Goal: Information Seeking & Learning: Find specific fact

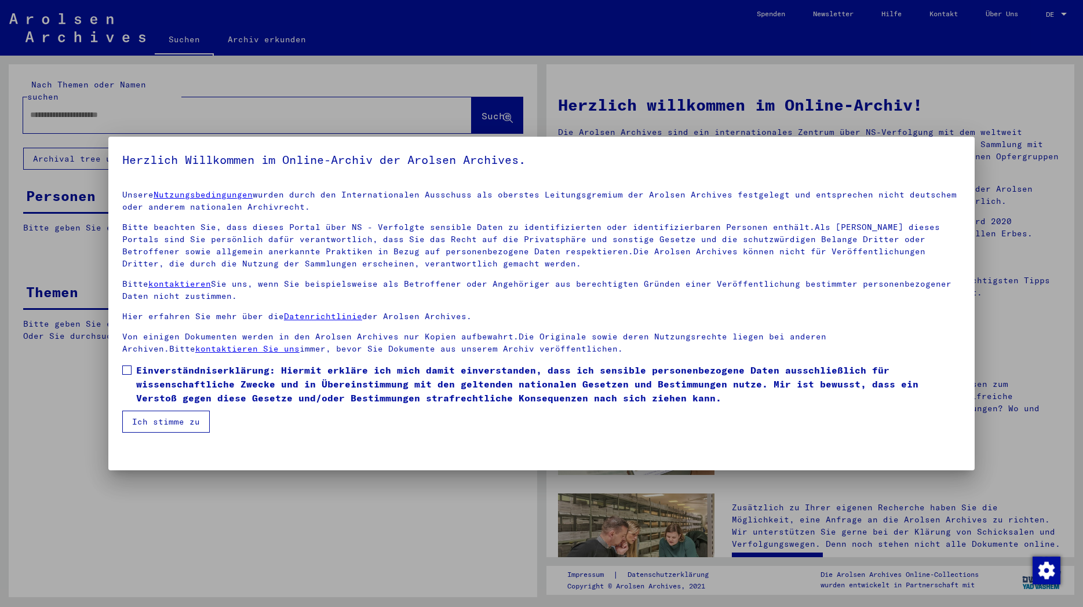
click at [150, 424] on button "Ich stimme zu" at bounding box center [166, 422] width 88 height 22
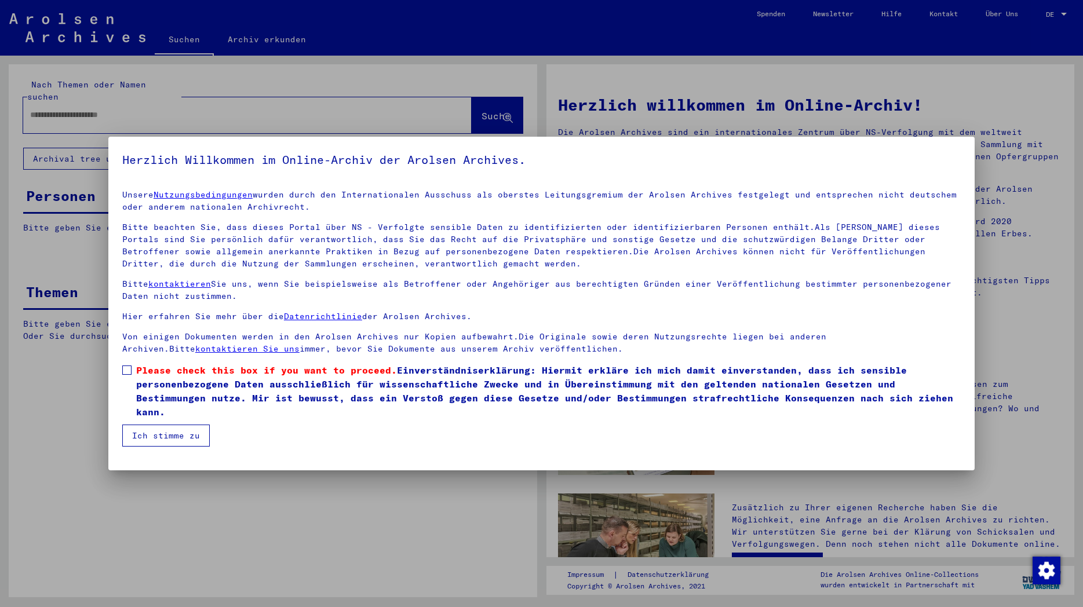
click at [133, 367] on label "Please check this box if you want to proceed. Einverständniserklärung: Hiermit …" at bounding box center [541, 391] width 839 height 56
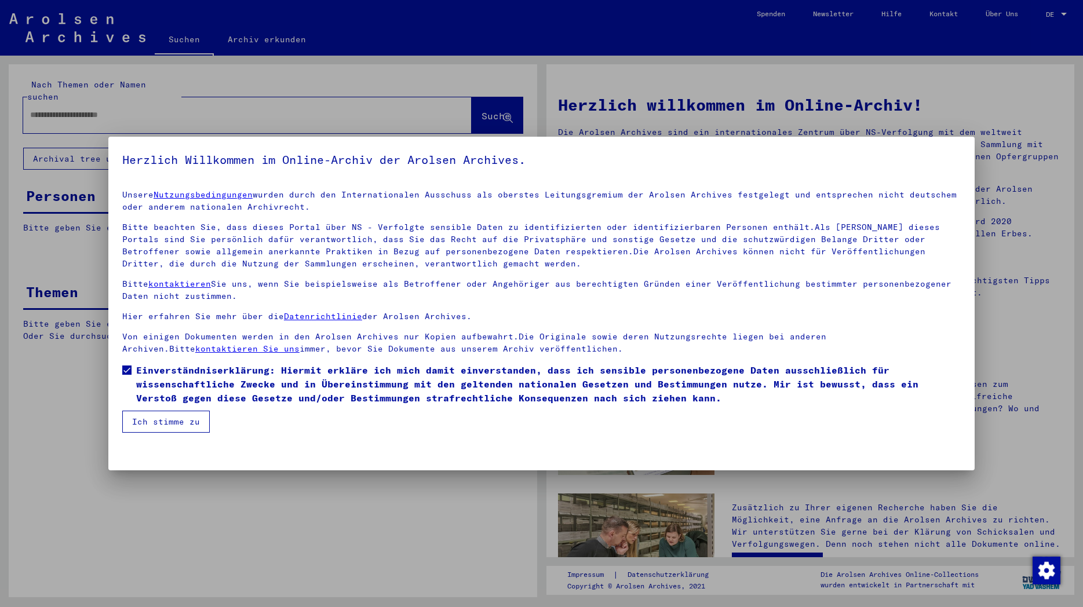
click at [159, 422] on button "Ich stimme zu" at bounding box center [166, 422] width 88 height 22
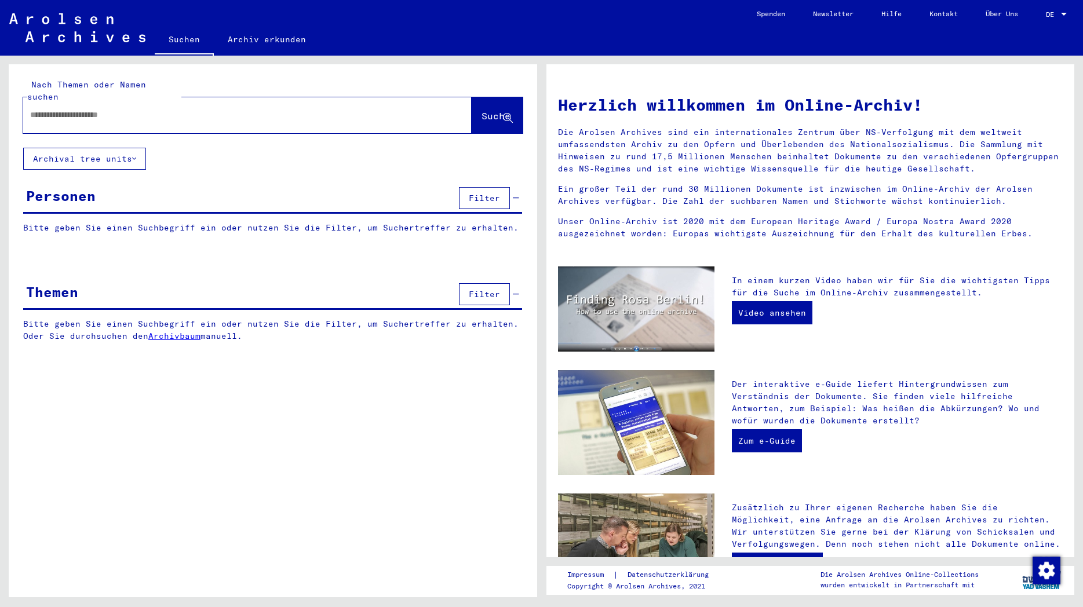
click at [1059, 13] on div "DE" at bounding box center [1057, 14] width 23 height 8
click at [1037, 17] on span "English" at bounding box center [1035, 20] width 28 height 9
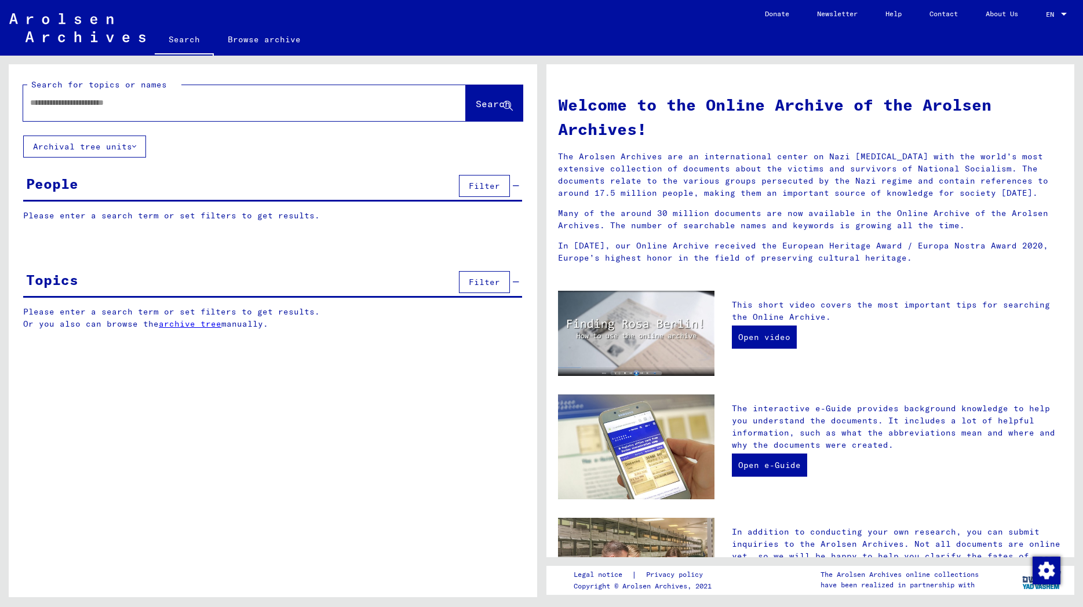
click at [160, 105] on input "text" at bounding box center [230, 103] width 401 height 12
type input "*********"
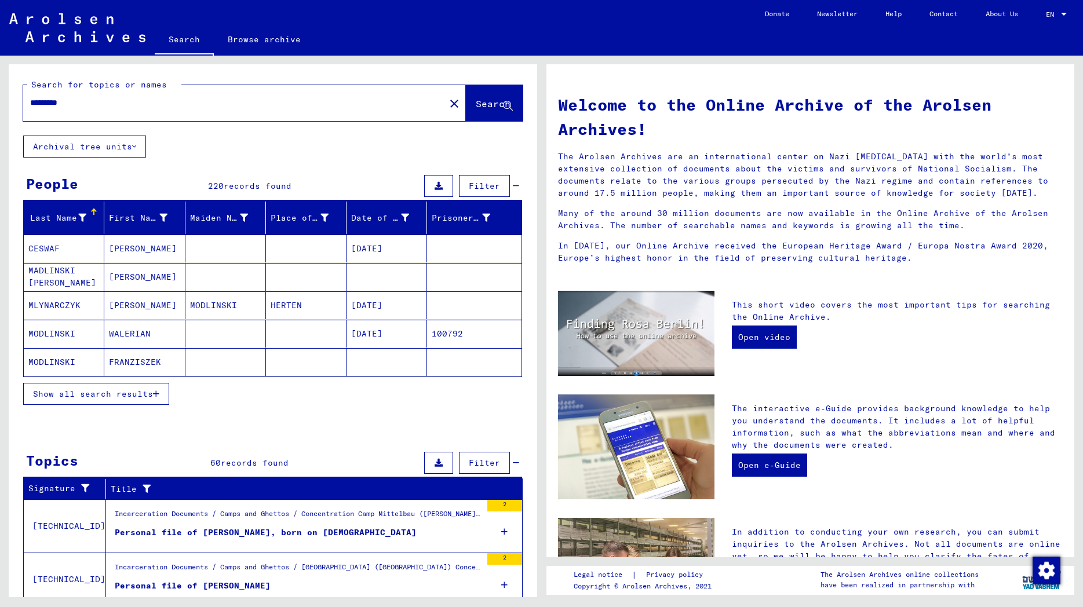
click at [88, 399] on span "Show all search results" at bounding box center [93, 394] width 120 height 10
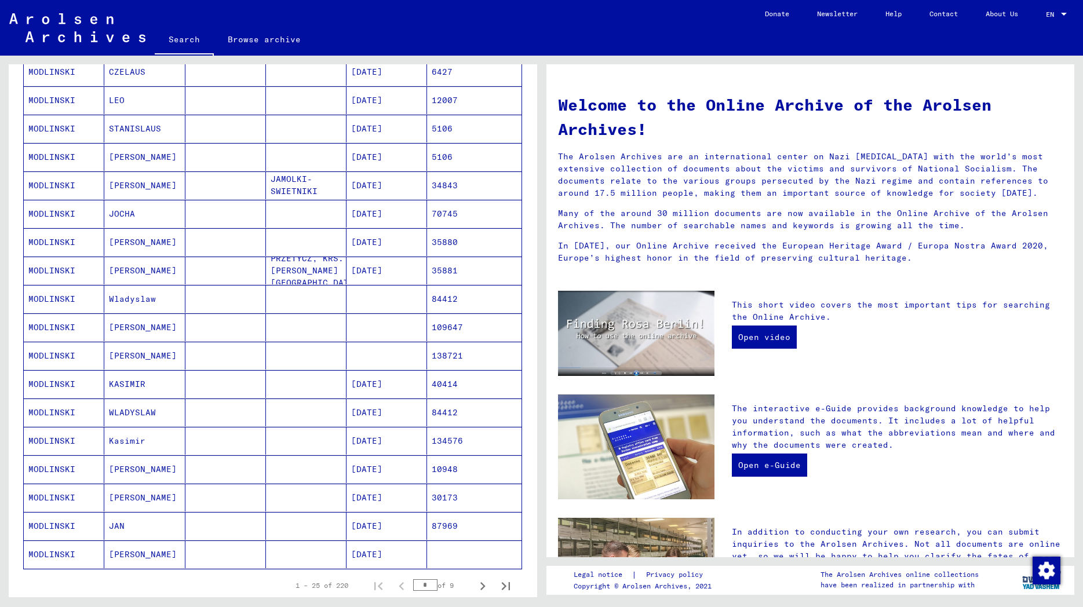
scroll to position [626, 0]
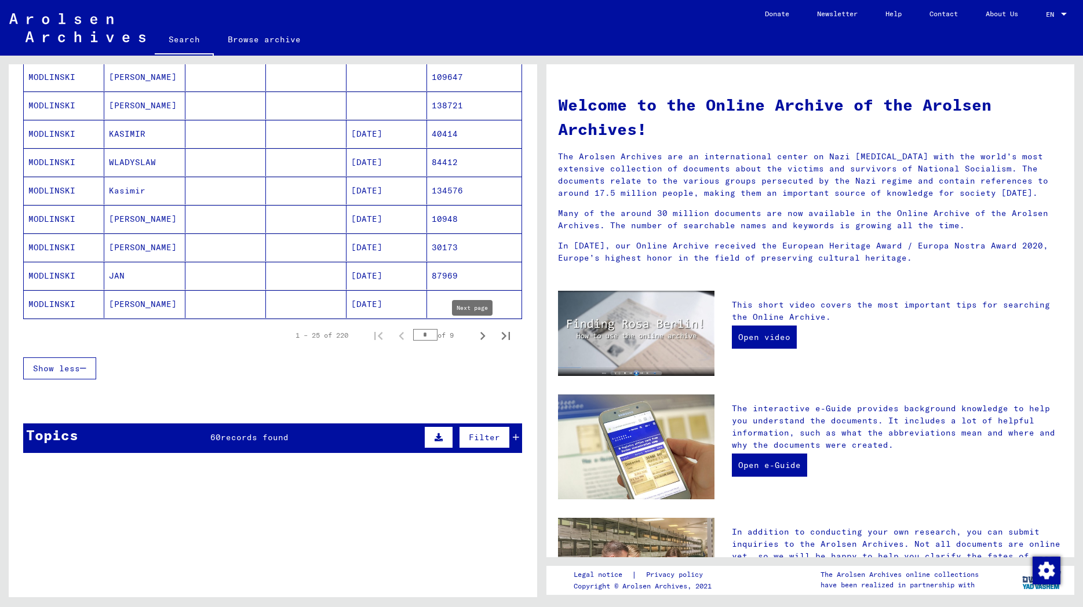
click at [475, 334] on icon "Next page" at bounding box center [483, 336] width 16 height 16
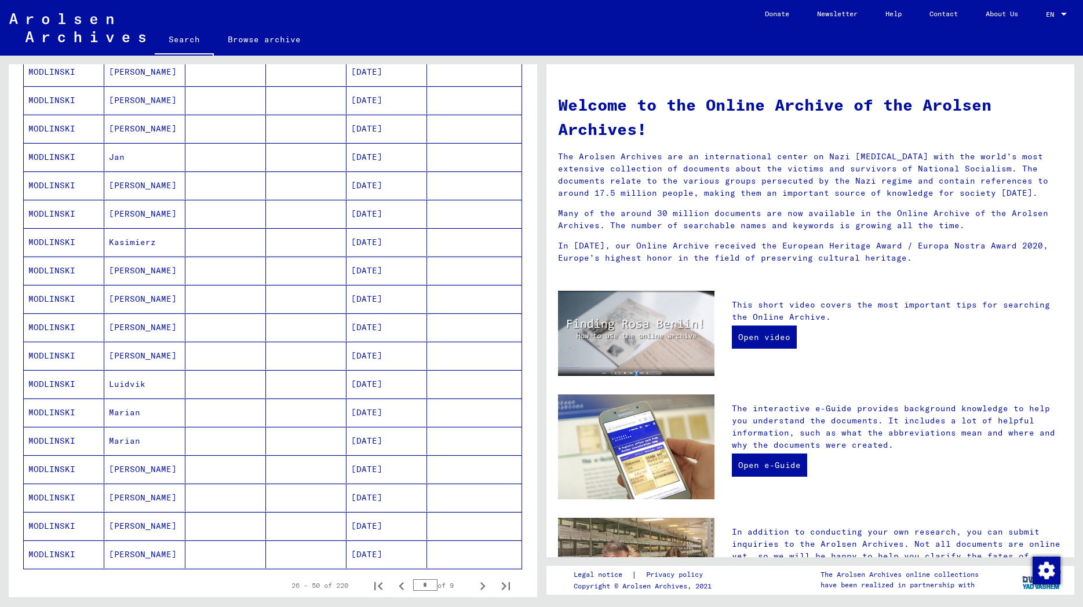
scroll to position [795, 0]
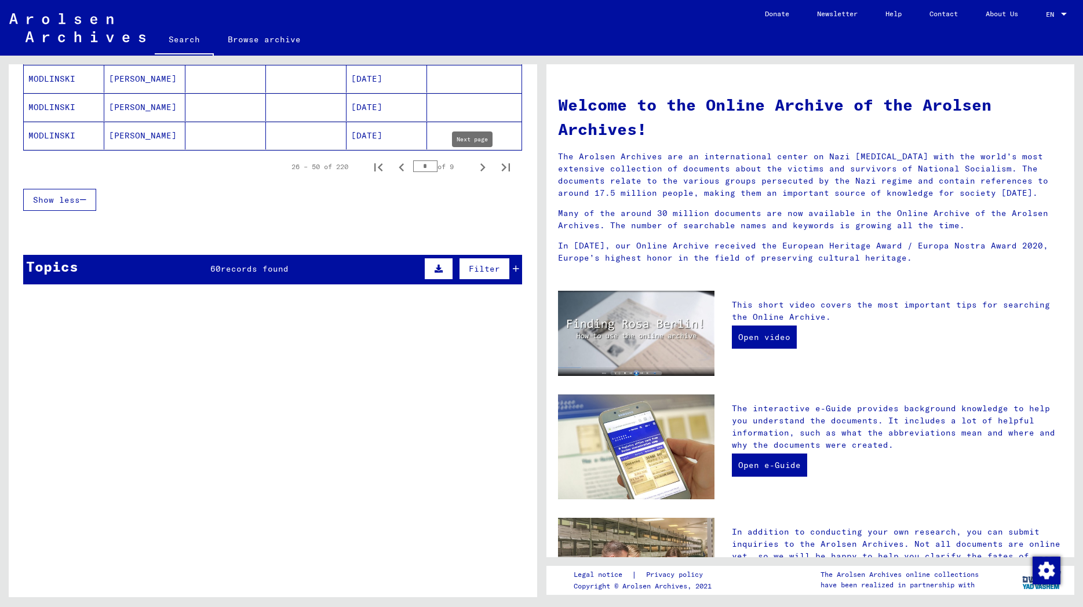
click at [475, 166] on icon "Next page" at bounding box center [483, 167] width 16 height 16
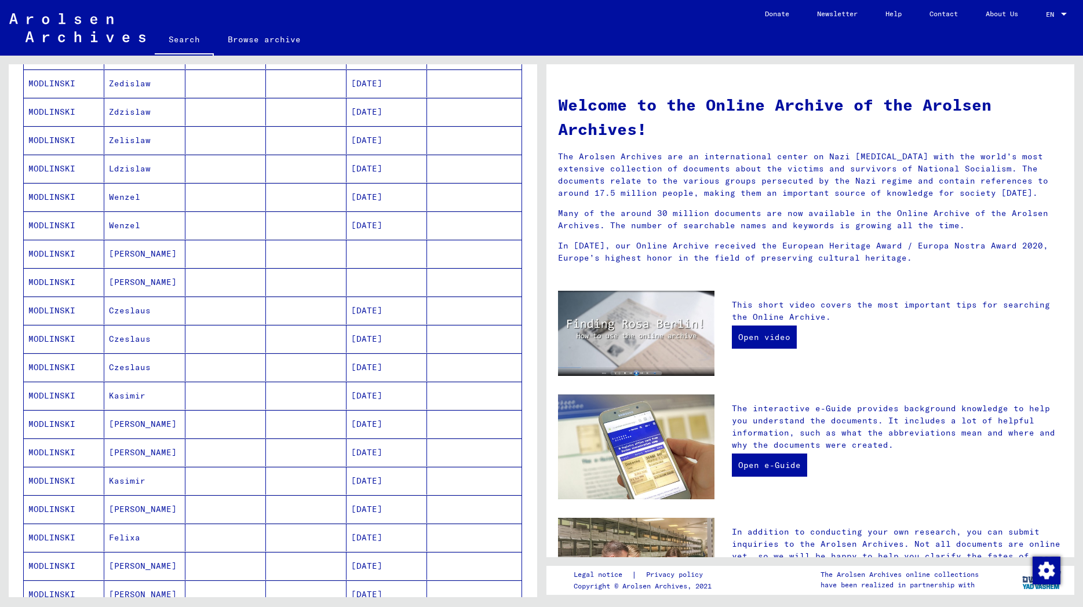
scroll to position [626, 0]
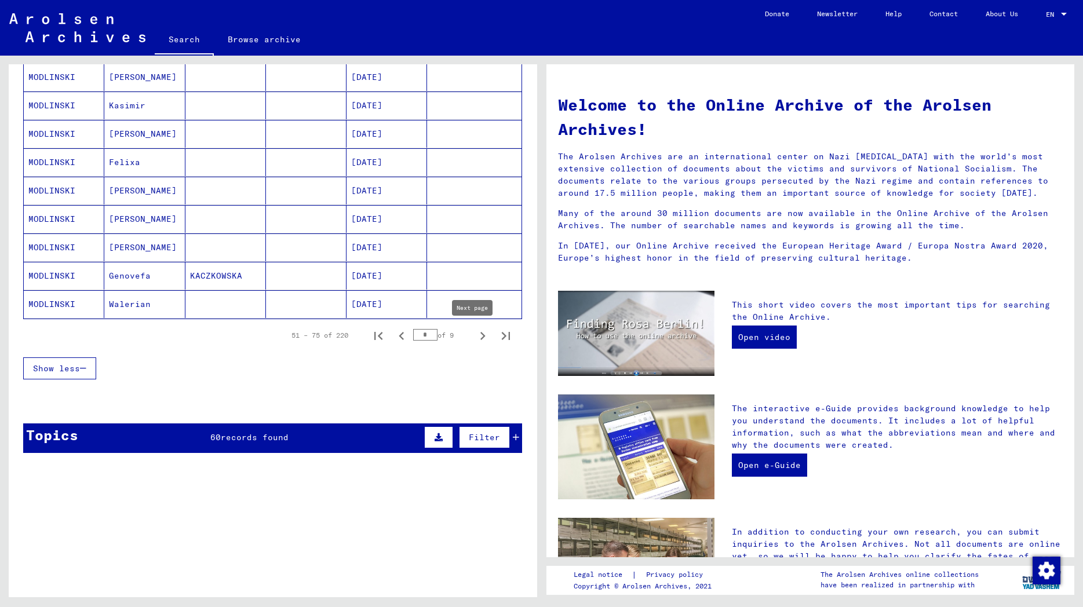
click at [475, 336] on icon "Next page" at bounding box center [483, 336] width 16 height 16
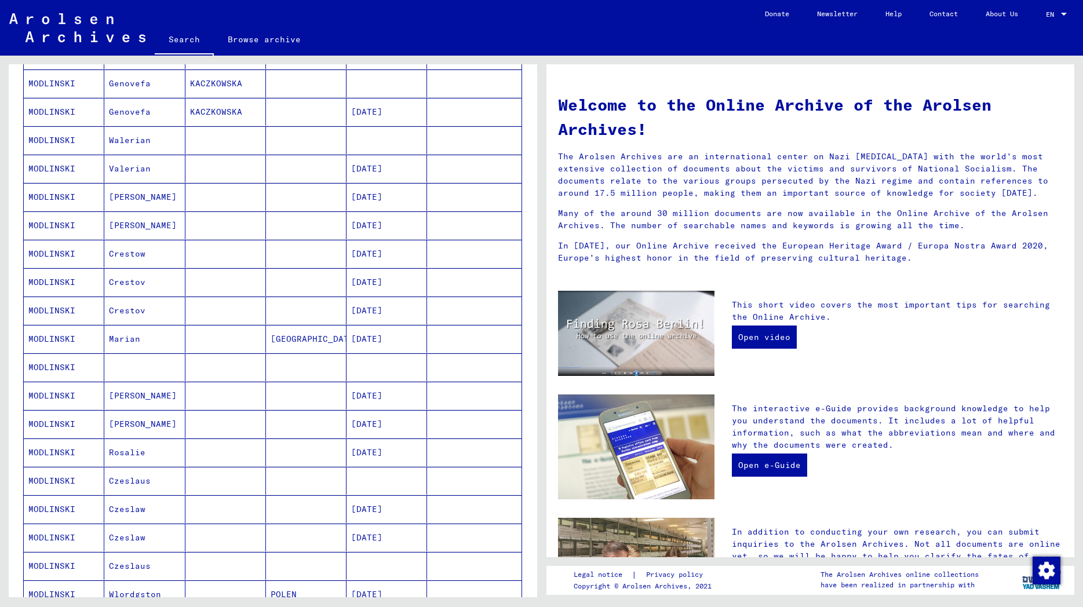
scroll to position [563, 0]
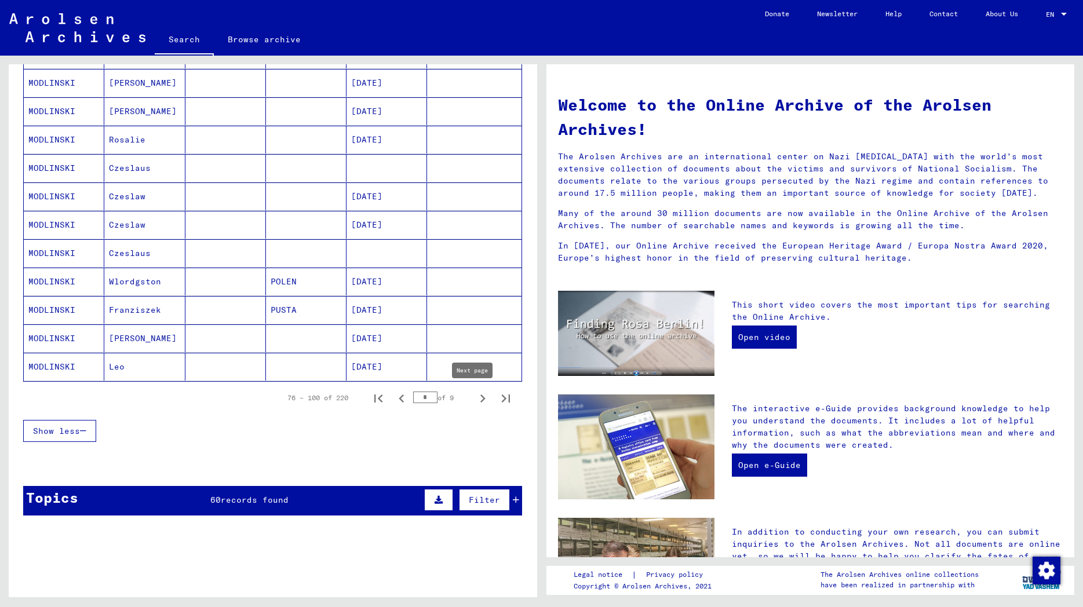
click at [475, 399] on icon "Next page" at bounding box center [483, 399] width 16 height 16
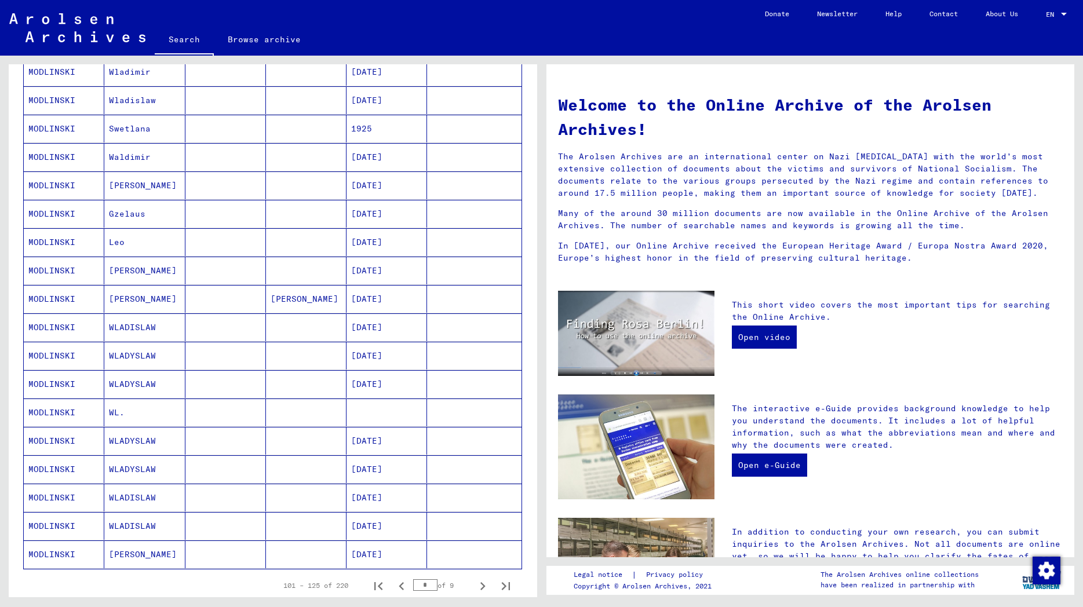
scroll to position [751, 0]
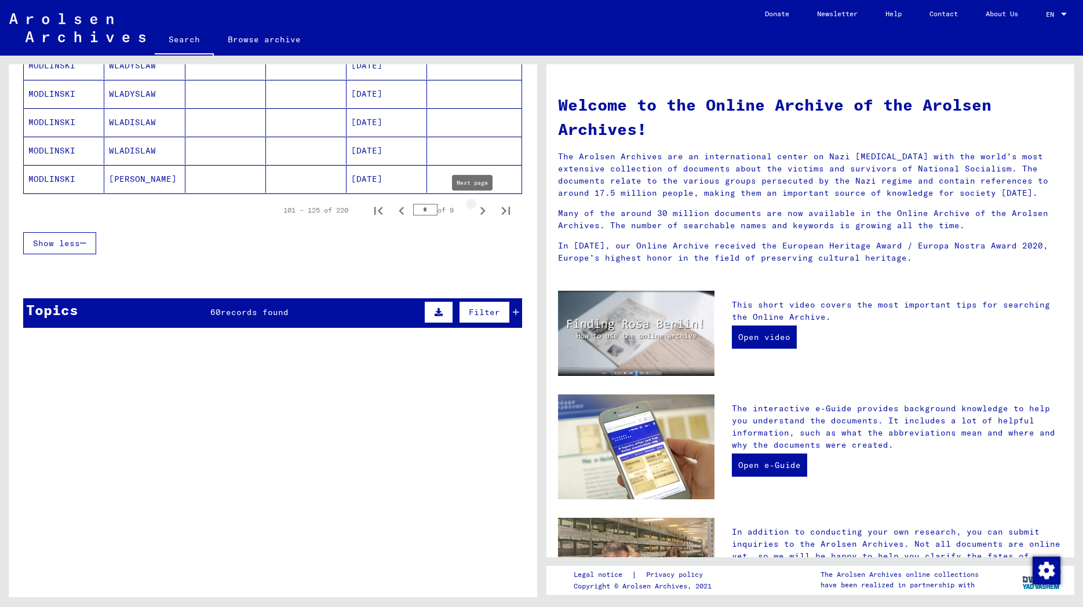
click at [475, 207] on icon "Next page" at bounding box center [483, 211] width 16 height 16
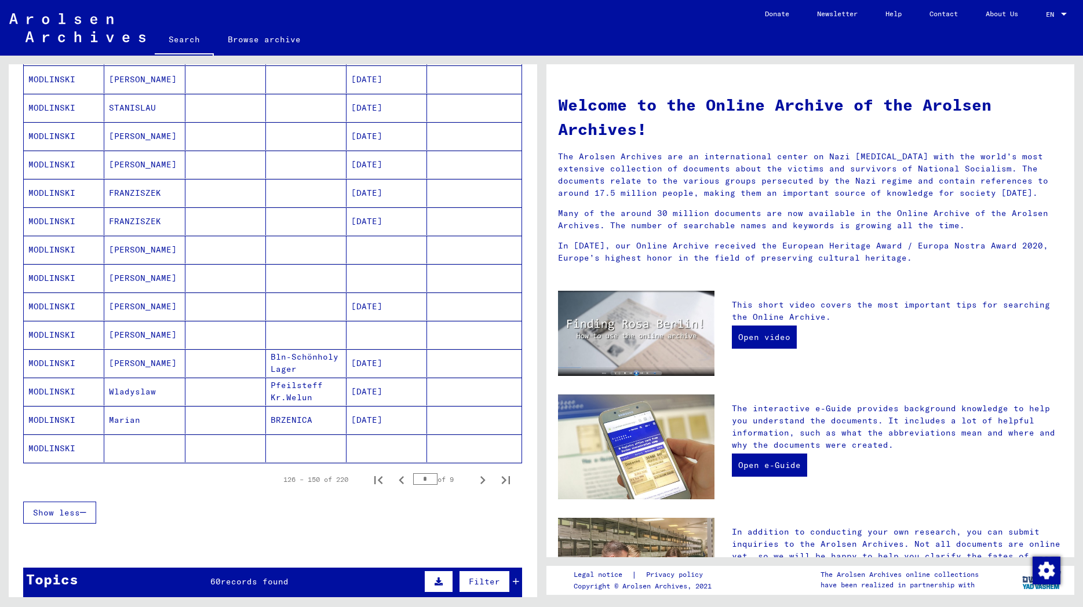
scroll to position [501, 0]
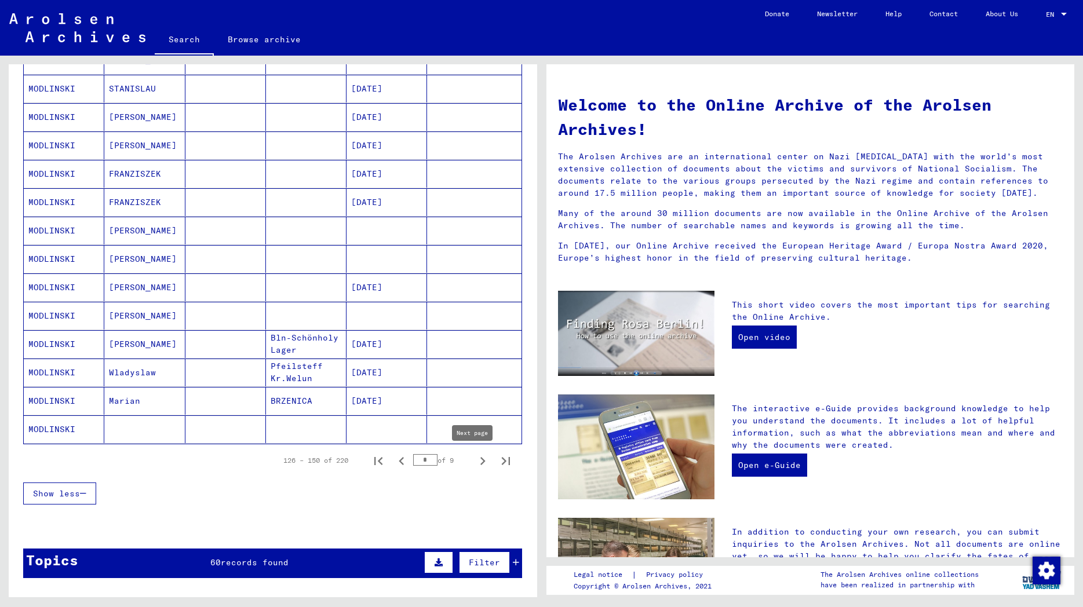
click at [480, 462] on icon "Next page" at bounding box center [482, 461] width 5 height 8
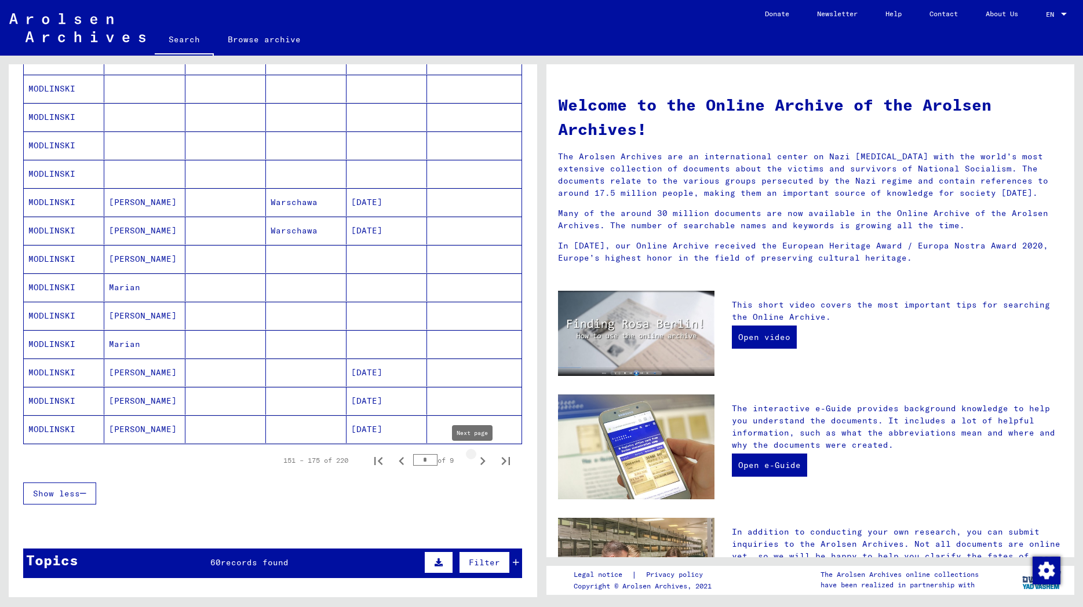
click at [475, 461] on icon "Next page" at bounding box center [483, 461] width 16 height 16
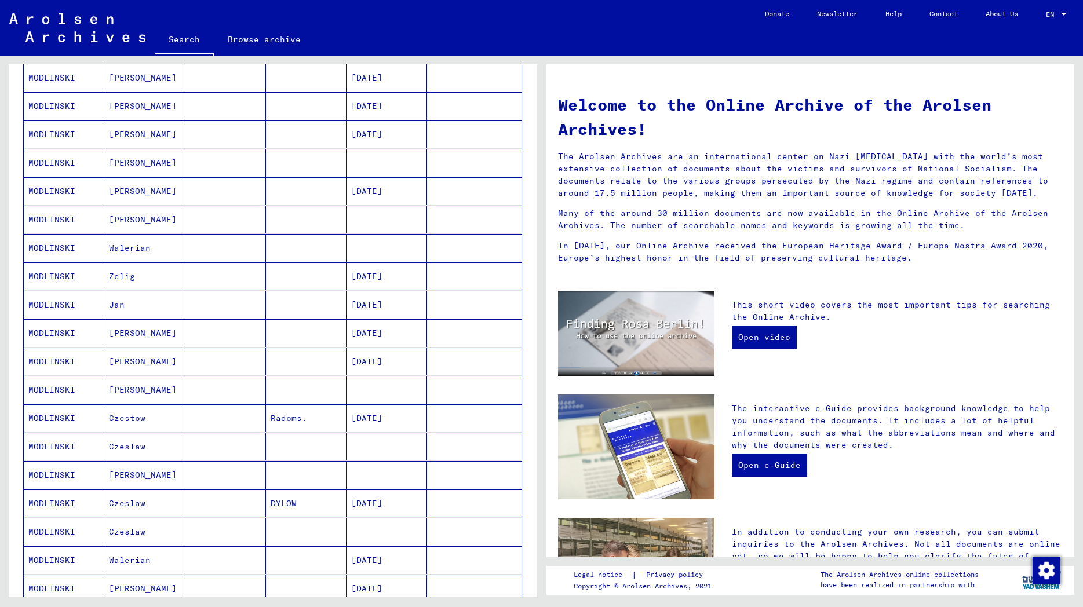
scroll to position [438, 0]
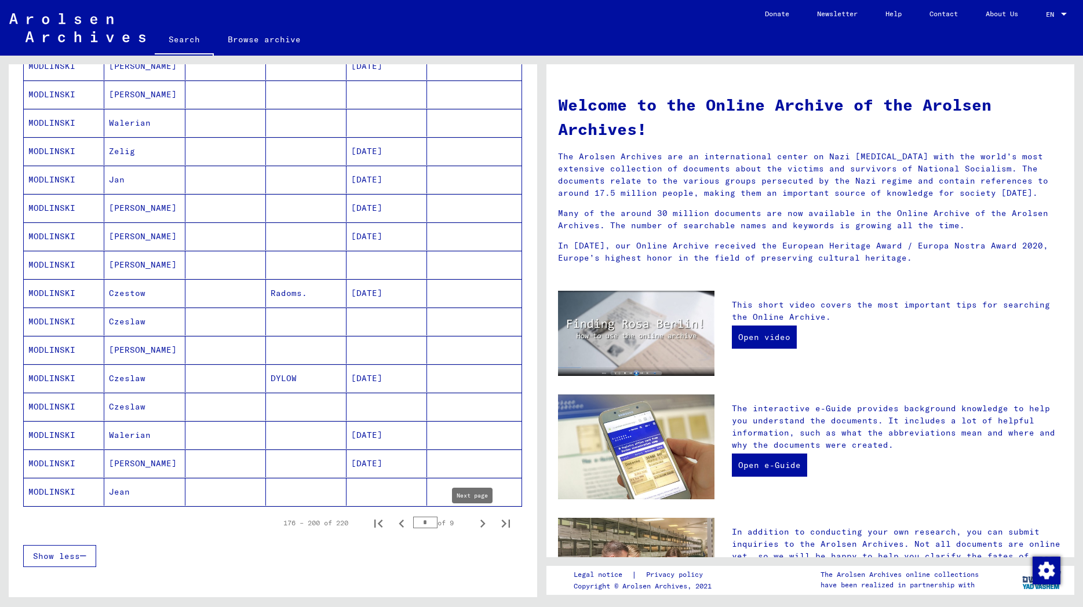
click at [475, 523] on icon "Next page" at bounding box center [483, 524] width 16 height 16
type input "*"
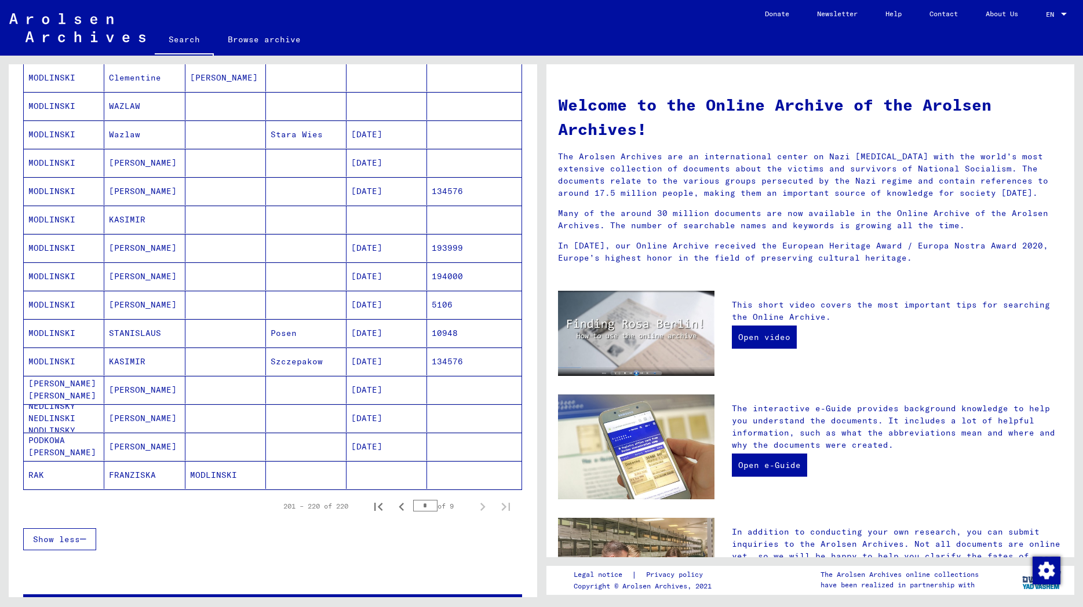
scroll to position [0, 0]
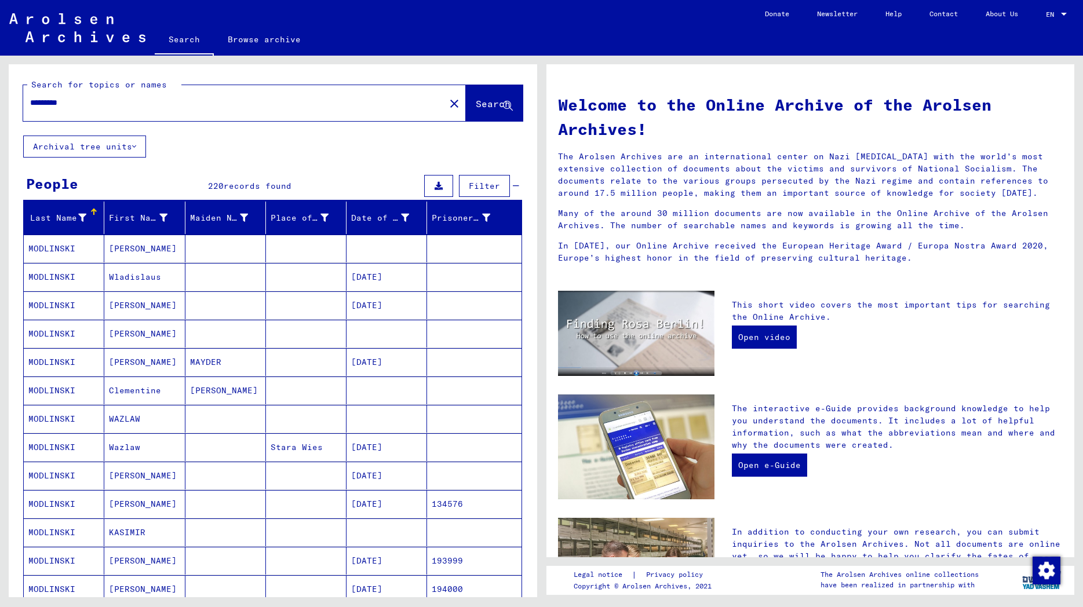
drag, startPoint x: 89, startPoint y: 105, endPoint x: -22, endPoint y: 105, distance: 111.3
click at [30, 105] on input "*********" at bounding box center [230, 103] width 401 height 12
type input "**********"
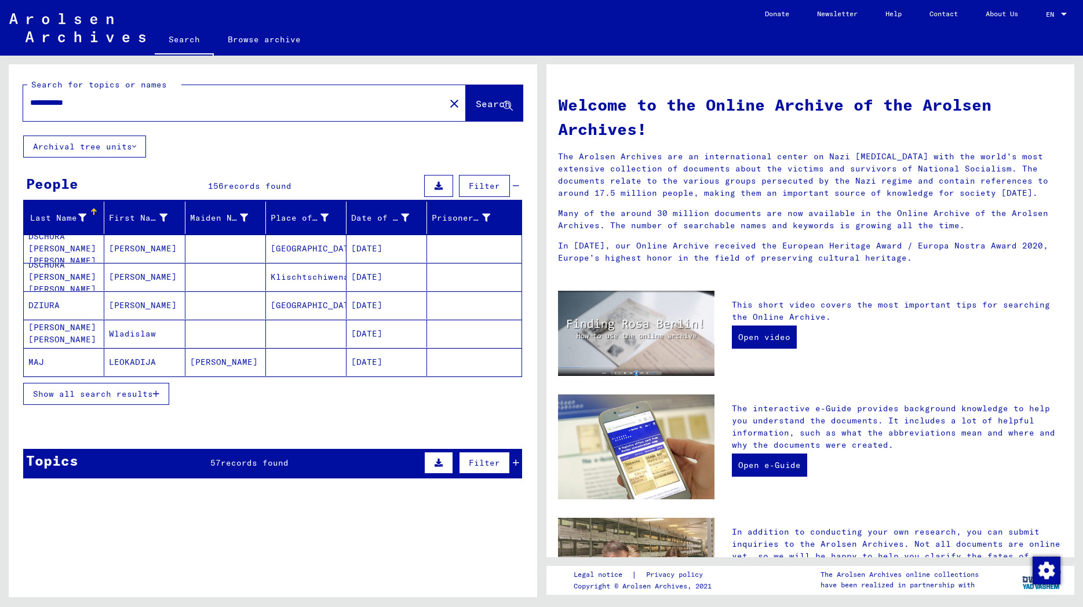
click at [88, 395] on span "Show all search results" at bounding box center [93, 394] width 120 height 10
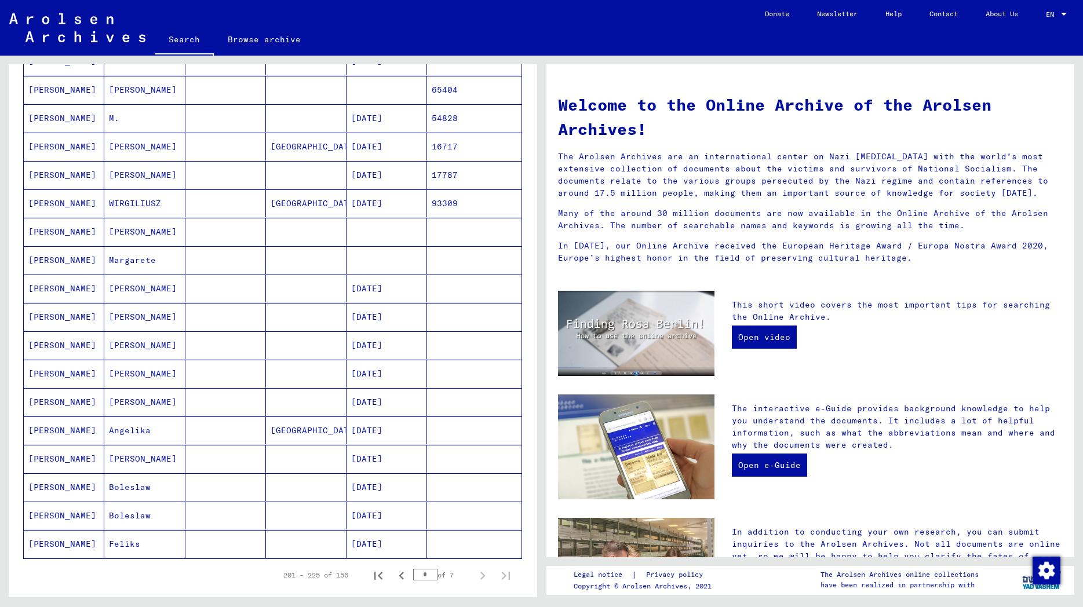
scroll to position [438, 0]
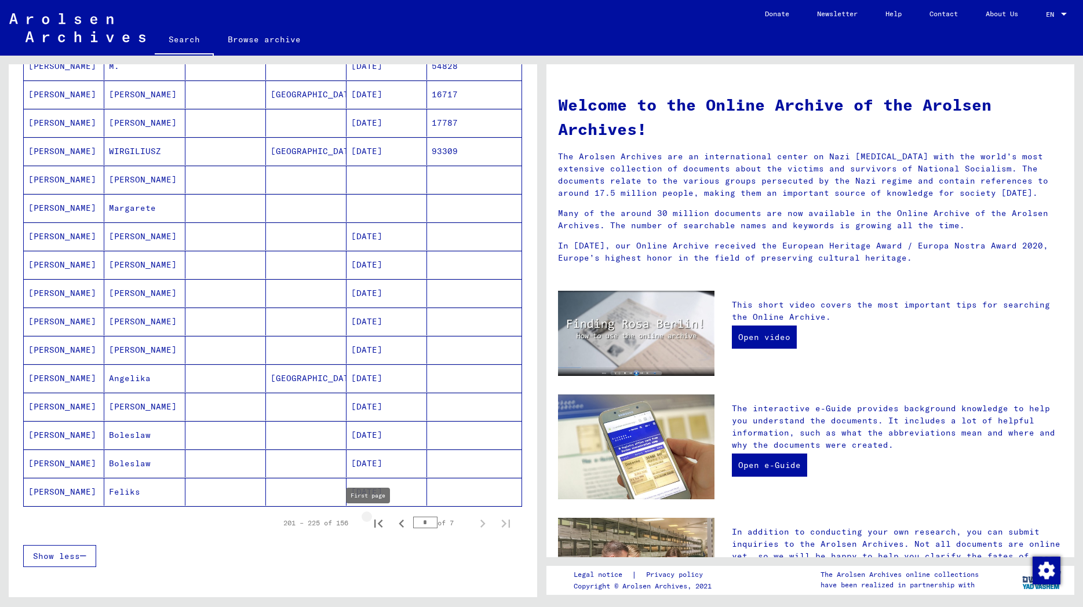
click at [374, 523] on icon "First page" at bounding box center [378, 524] width 8 height 8
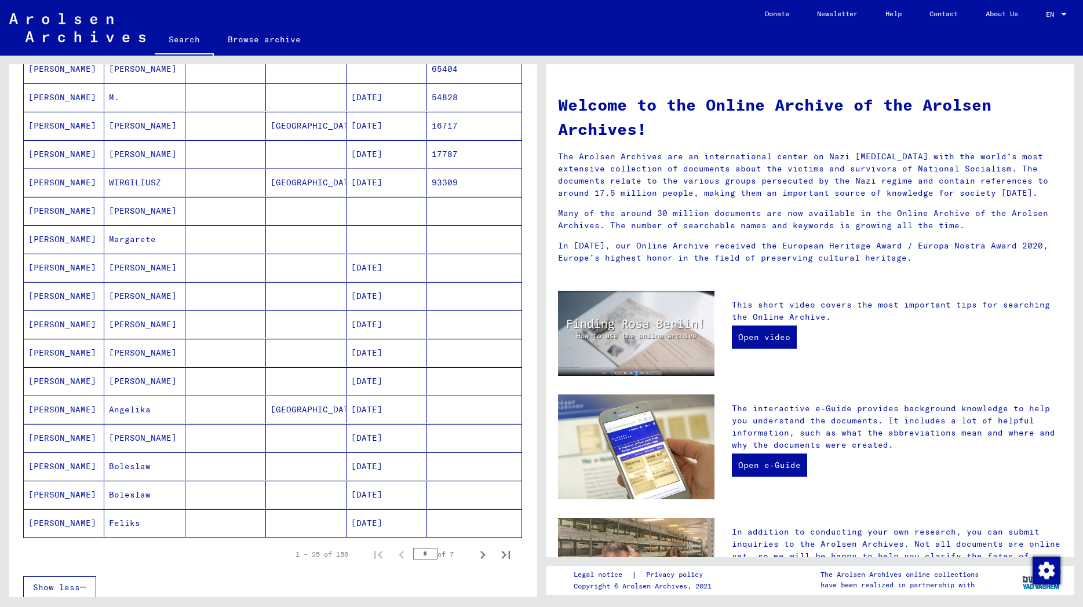
scroll to position [501, 0]
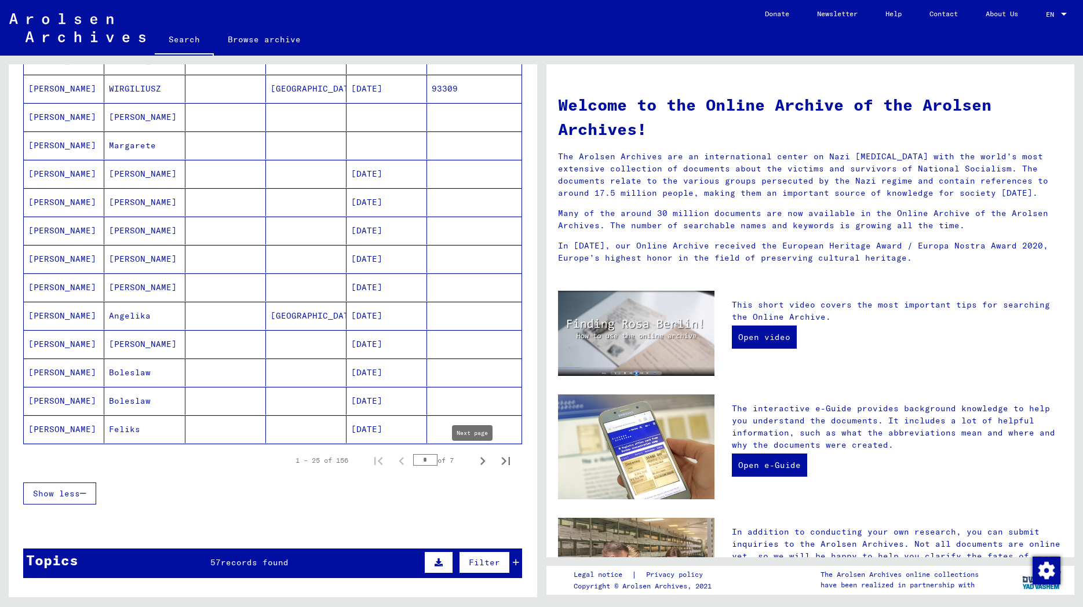
click at [475, 463] on icon "Next page" at bounding box center [483, 461] width 16 height 16
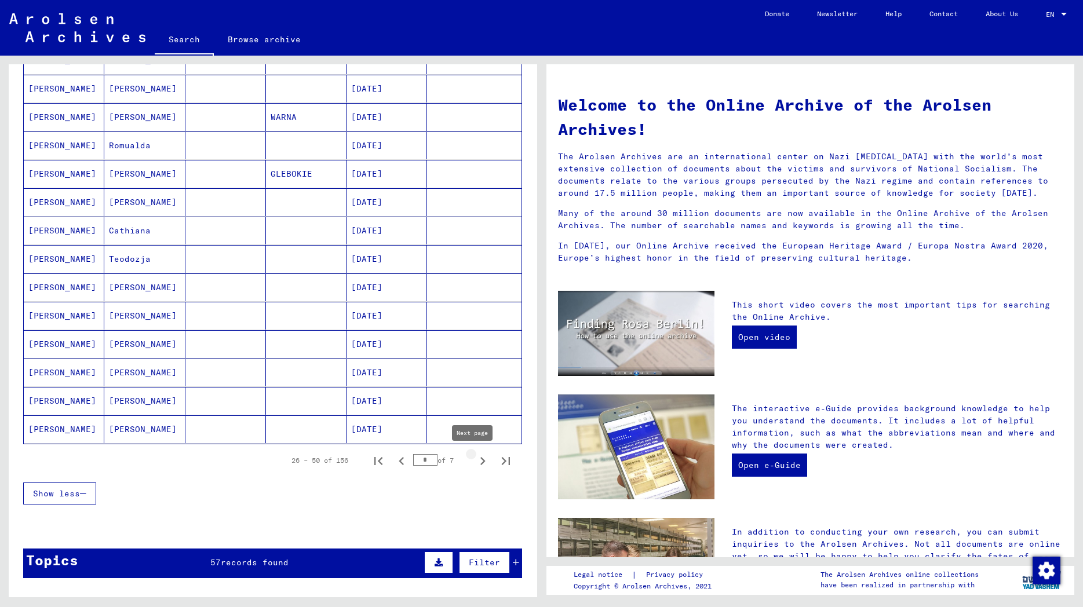
click at [475, 460] on icon "Next page" at bounding box center [483, 461] width 16 height 16
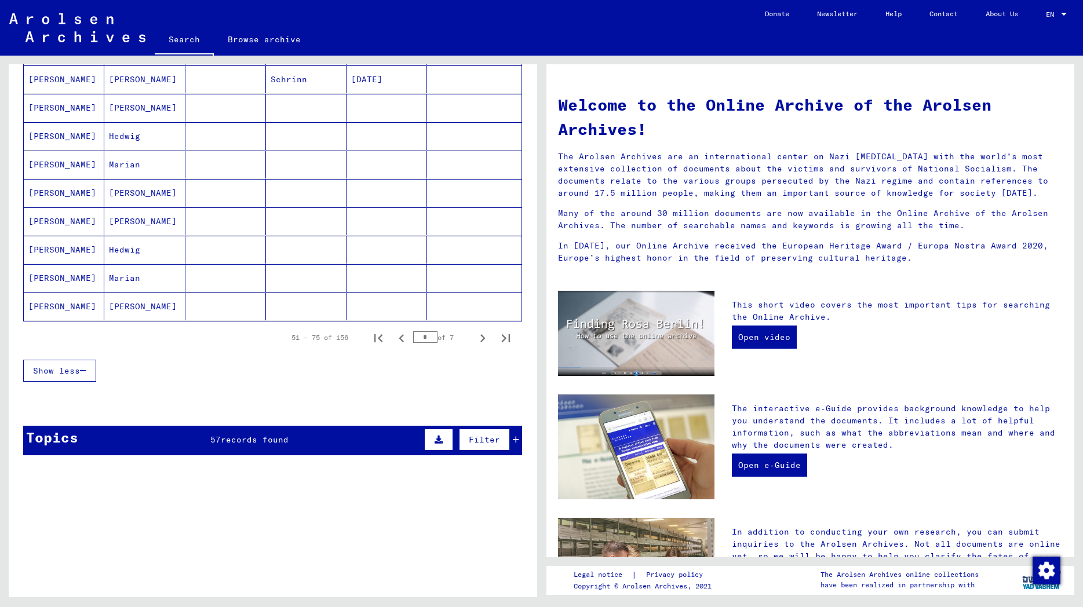
scroll to position [626, 0]
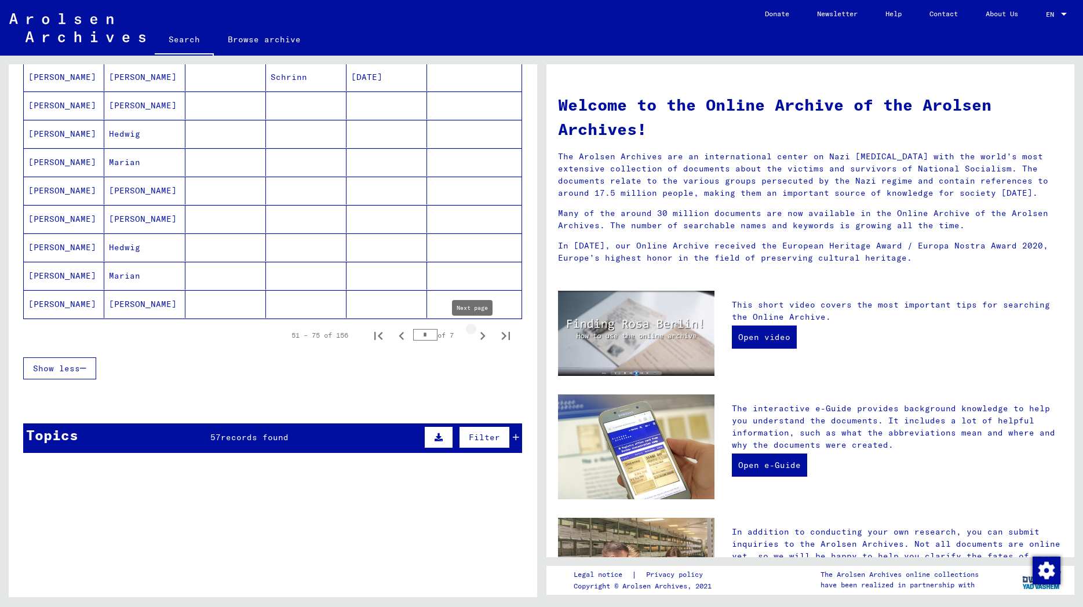
click at [475, 334] on icon "Next page" at bounding box center [483, 336] width 16 height 16
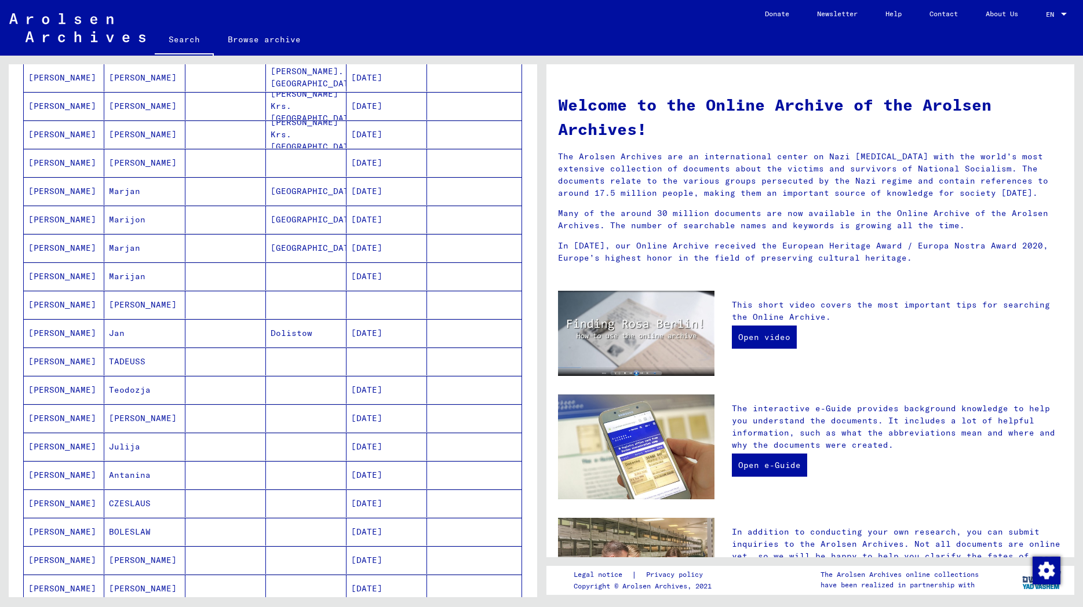
scroll to position [438, 0]
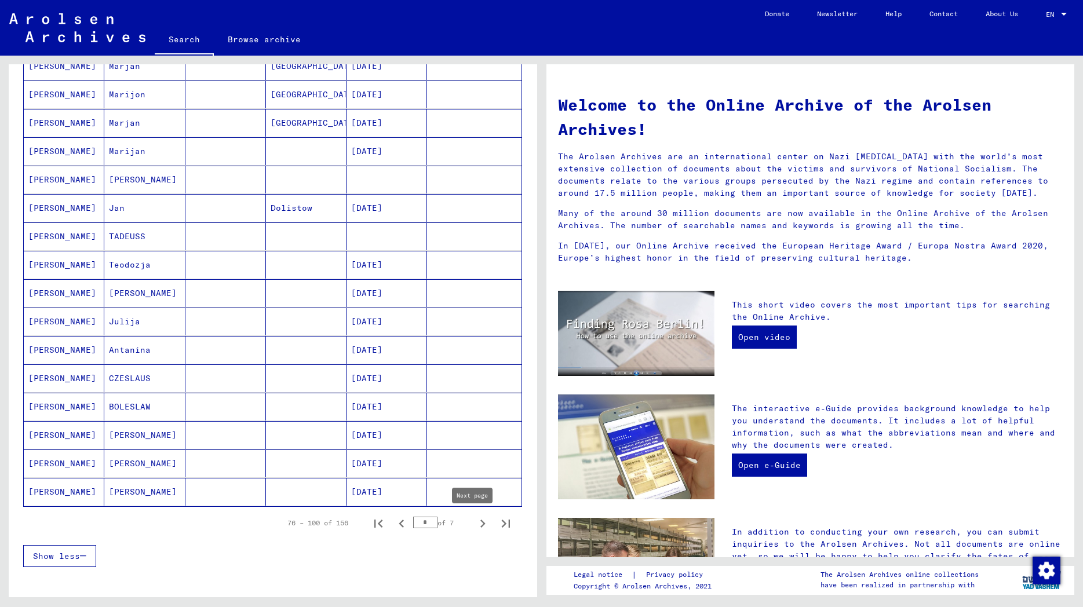
click at [475, 521] on icon "Next page" at bounding box center [483, 524] width 16 height 16
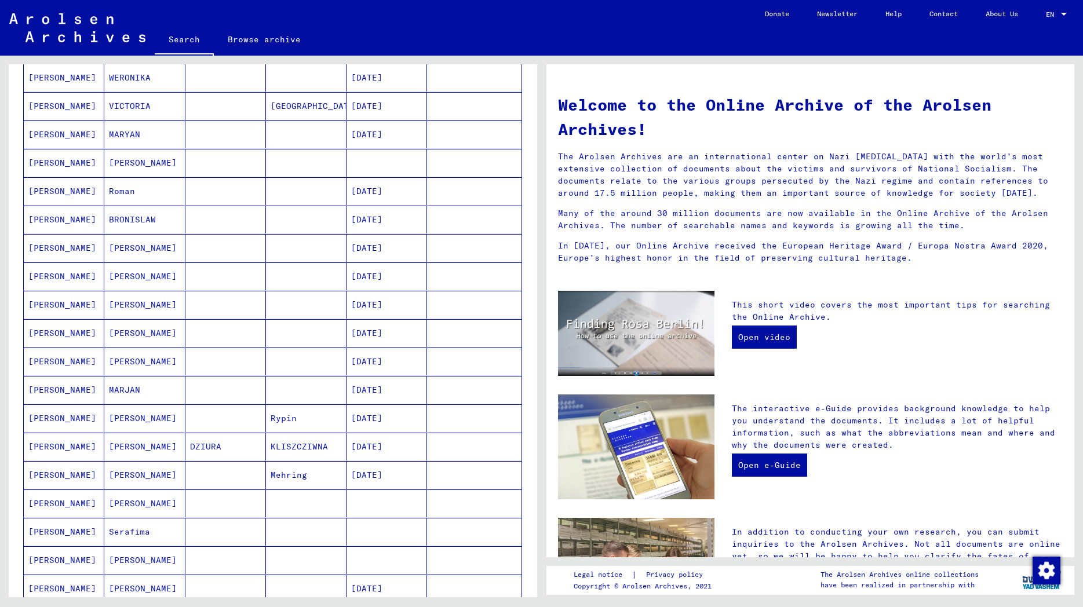
scroll to position [563, 0]
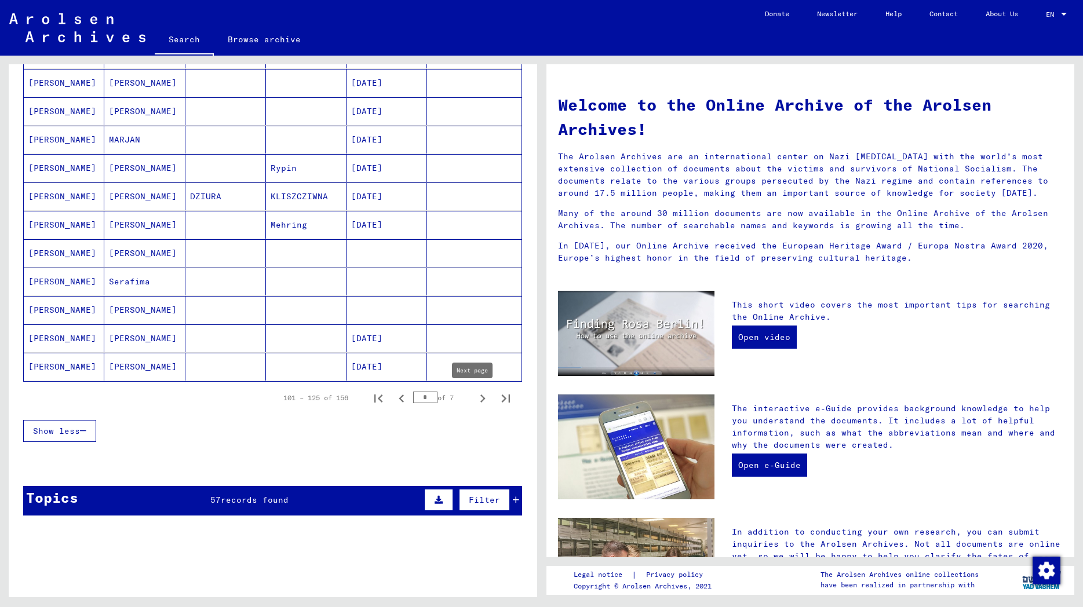
click at [480, 400] on icon "Next page" at bounding box center [482, 399] width 5 height 8
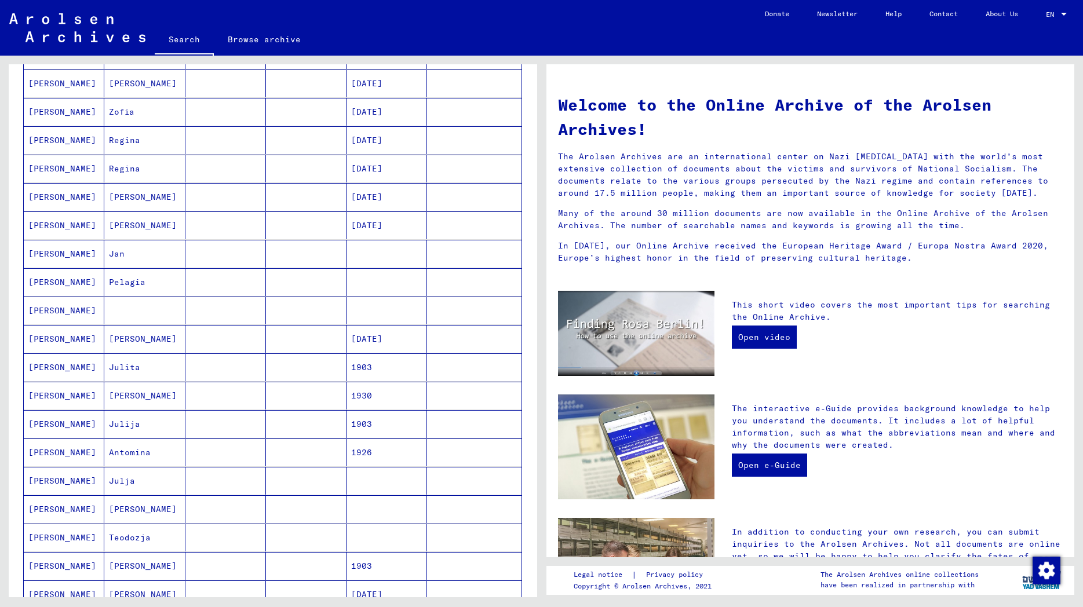
scroll to position [0, 0]
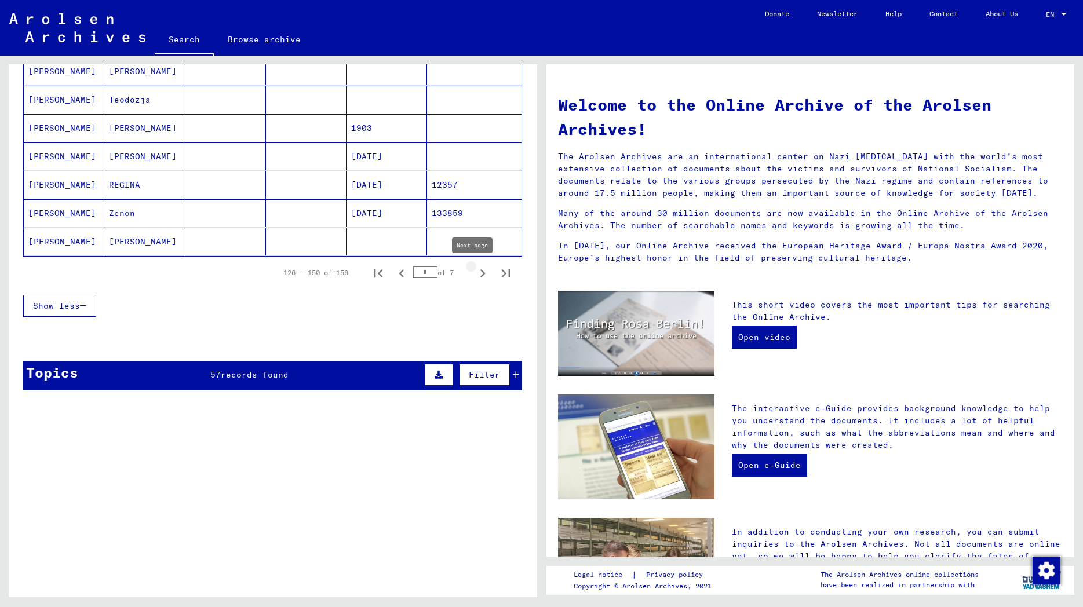
click at [475, 269] on icon "Next page" at bounding box center [483, 273] width 16 height 16
type input "*"
